Goal: Browse casually

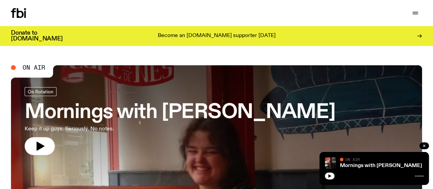
drag, startPoint x: 37, startPoint y: 146, endPoint x: 81, endPoint y: 142, distance: 44.6
click at [37, 146] on icon "button" at bounding box center [41, 145] width 8 height 9
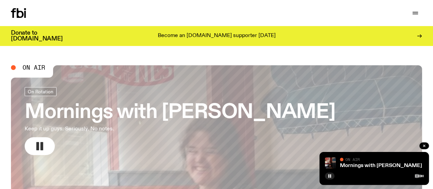
click at [37, 143] on rect "button" at bounding box center [37, 146] width 3 height 8
